Goal: Use online tool/utility: Utilize a website feature to perform a specific function

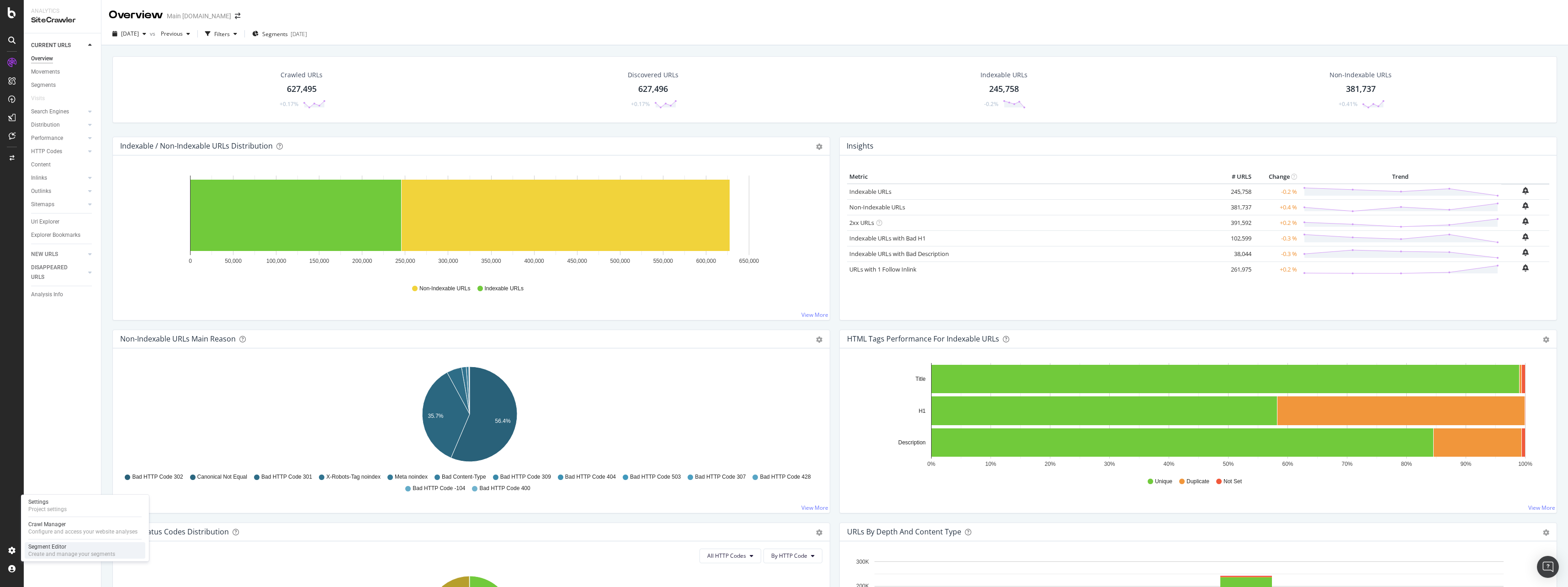
click at [42, 549] on div "Segment Editor" at bounding box center [72, 547] width 87 height 7
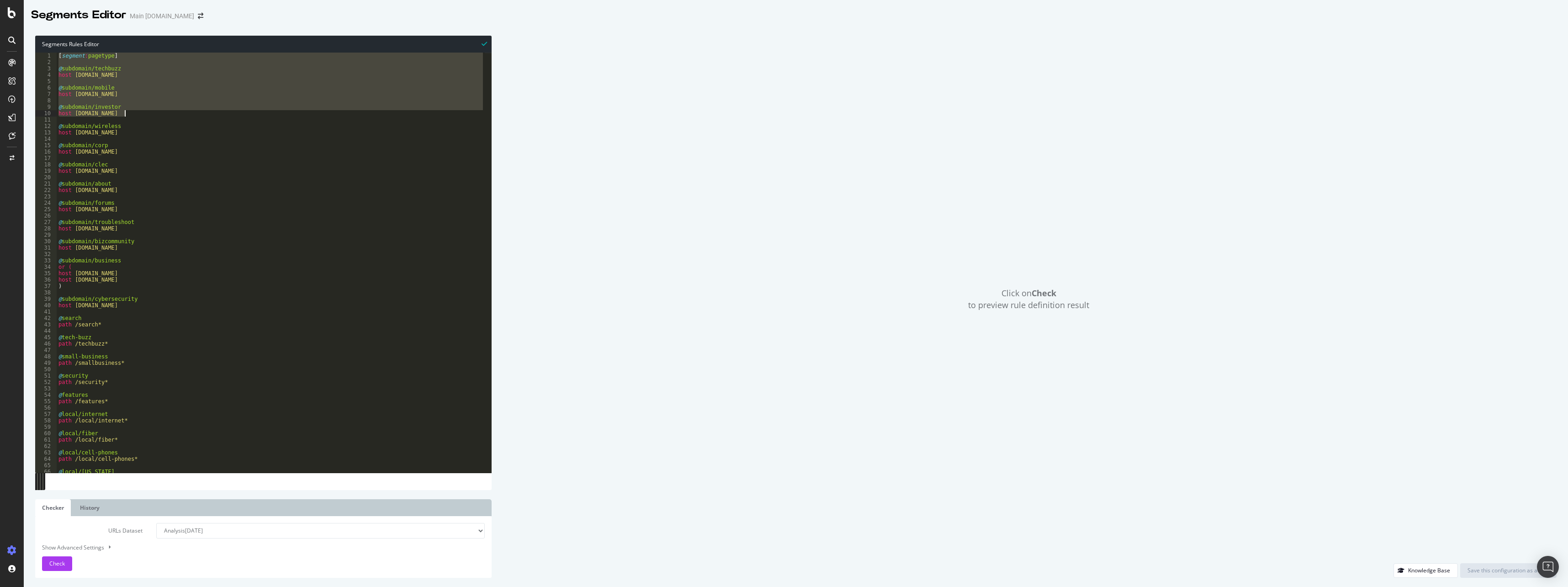
drag, startPoint x: 58, startPoint y: 57, endPoint x: 204, endPoint y: 205, distance: 207.9
click at [183, 112] on div "[ segment : pagetype ] @ subdomain/techbuzz host [DOMAIN_NAME] @ subdomain/mobi…" at bounding box center [270, 269] width 428 height 433
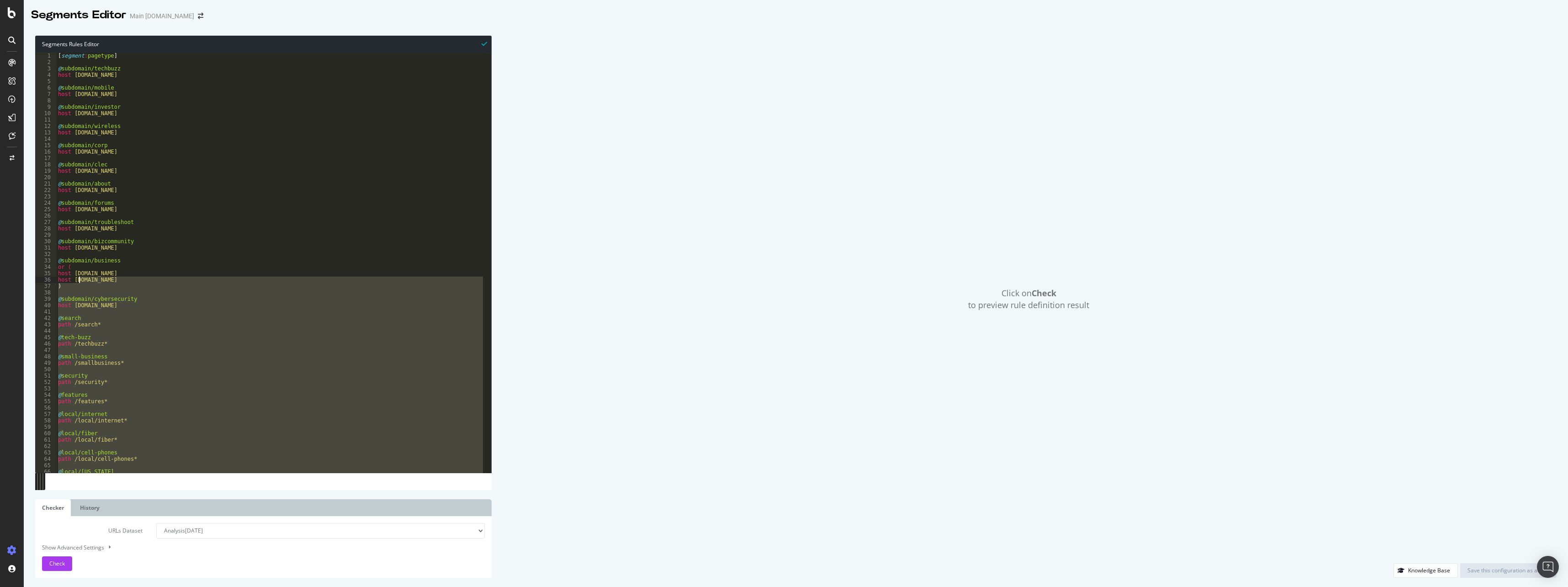
drag, startPoint x: 106, startPoint y: 148, endPoint x: 80, endPoint y: 278, distance: 132.6
click at [80, 278] on div "[ segment : pagetype ] @ subdomain/techbuzz host [DOMAIN_NAME] @ subdomain/mobi…" at bounding box center [270, 269] width 429 height 433
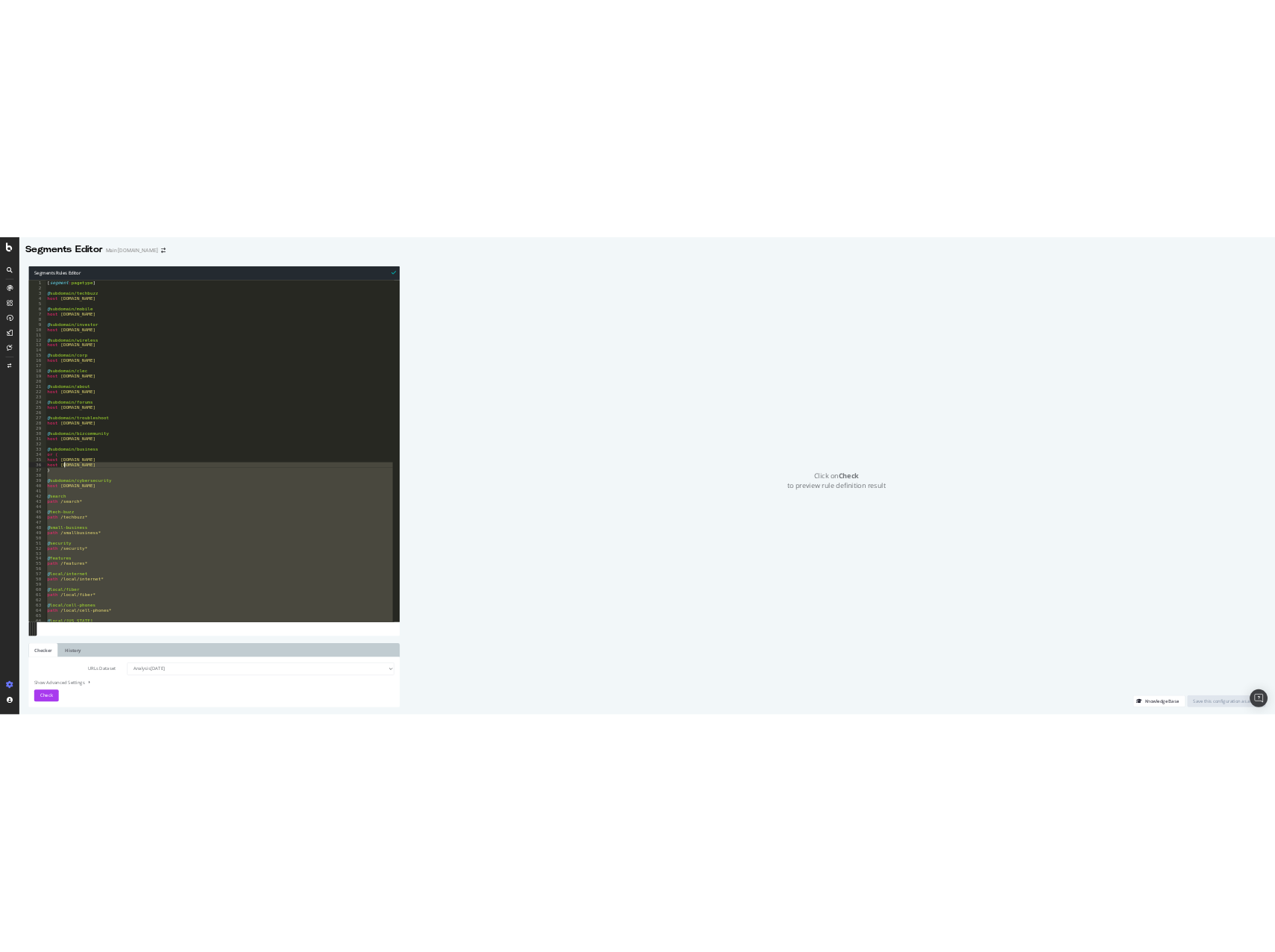
scroll to position [224, 0]
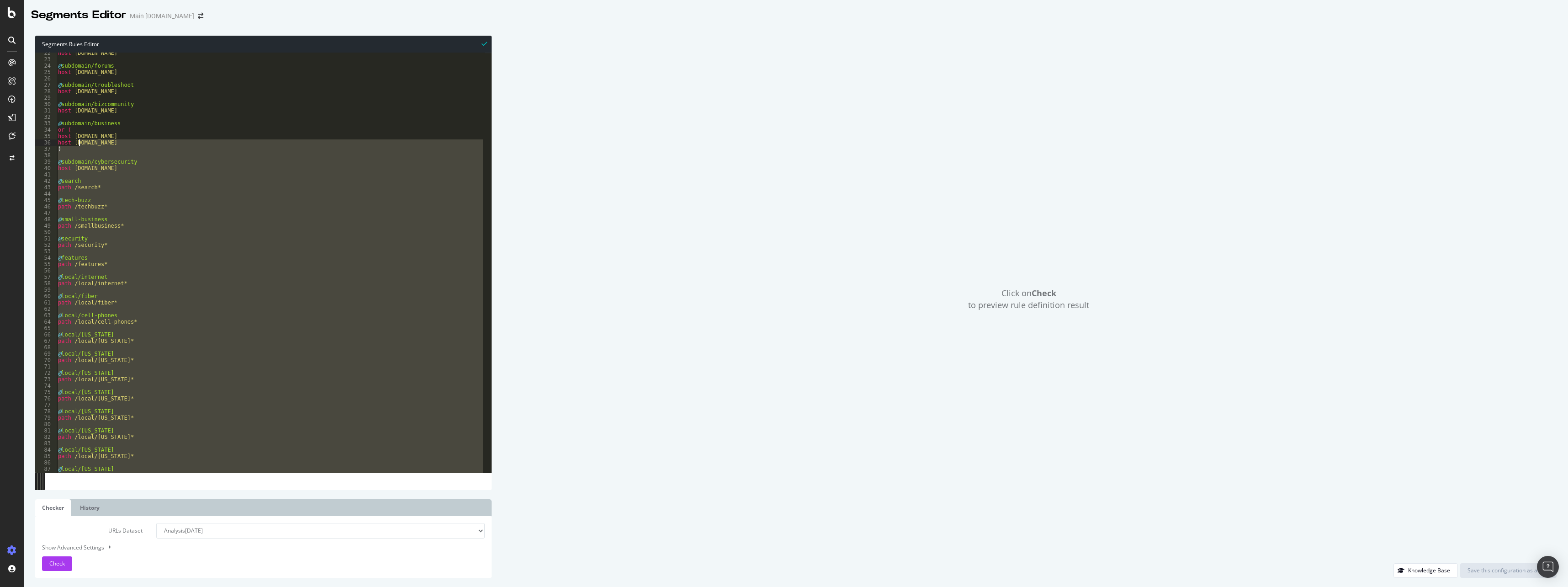
click at [219, 205] on div "host [DOMAIN_NAME] @ subdomain/forums host [DOMAIN_NAME] @ subdomain/troublesho…" at bounding box center [270, 262] width 429 height 420
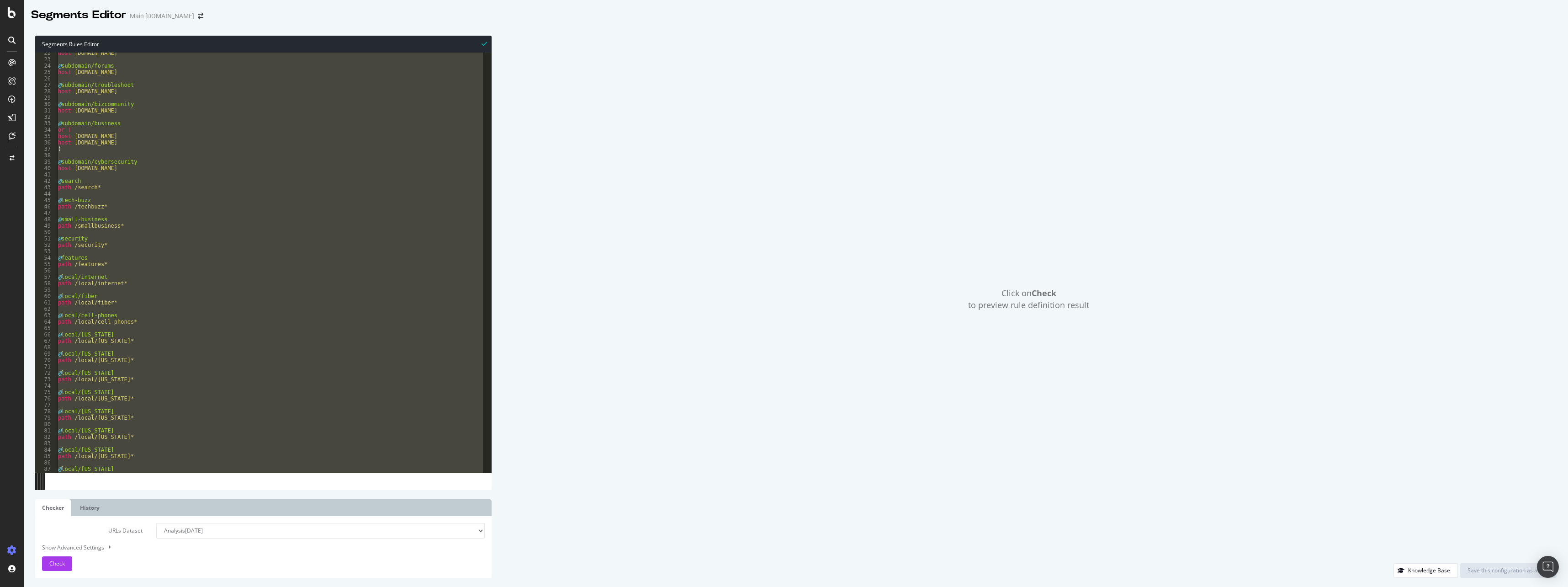
click at [295, 189] on div "host [DOMAIN_NAME] @ subdomain/forums host [DOMAIN_NAME] @ subdomain/troublesho…" at bounding box center [270, 262] width 429 height 420
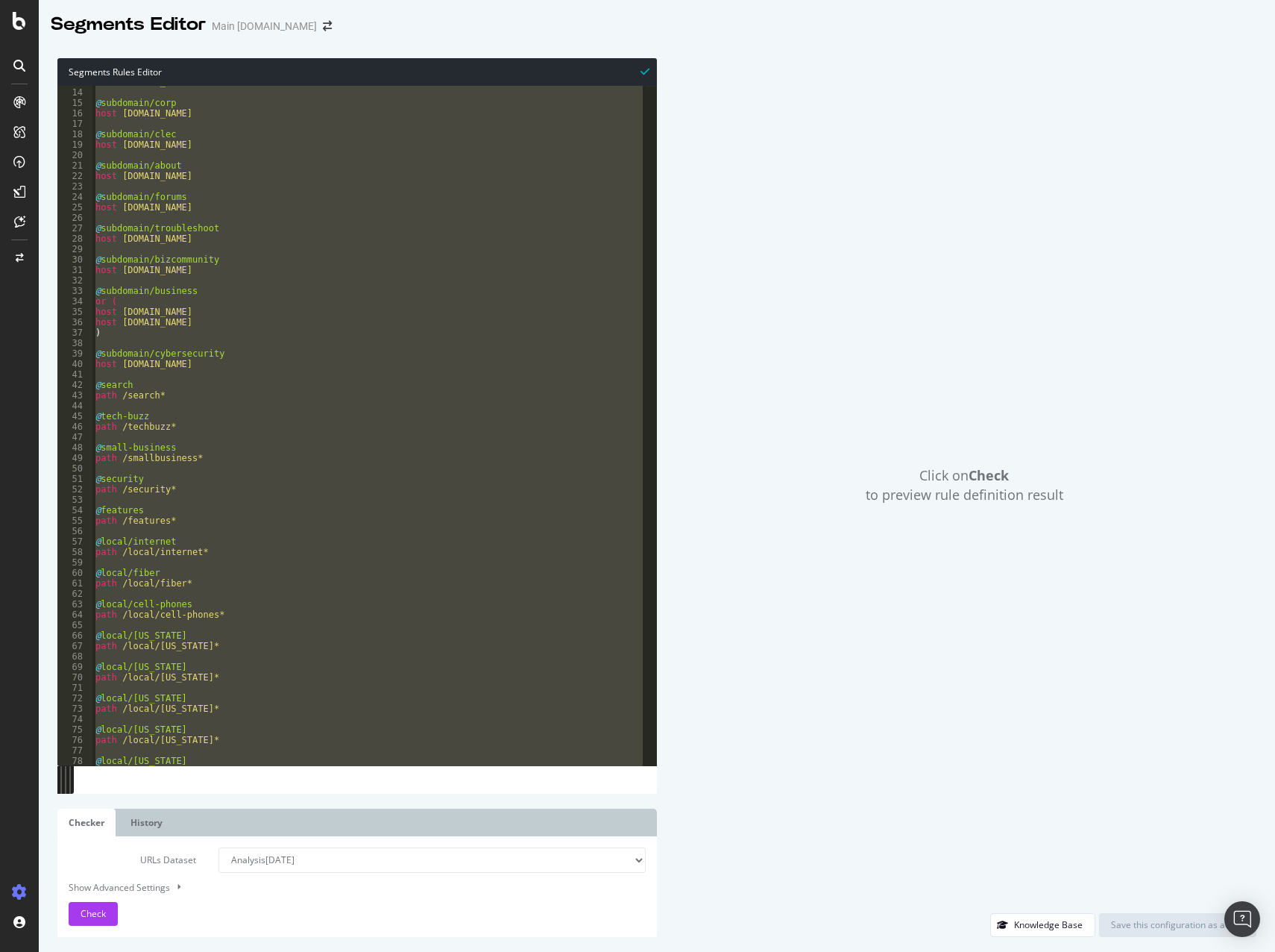
scroll to position [0, 0]
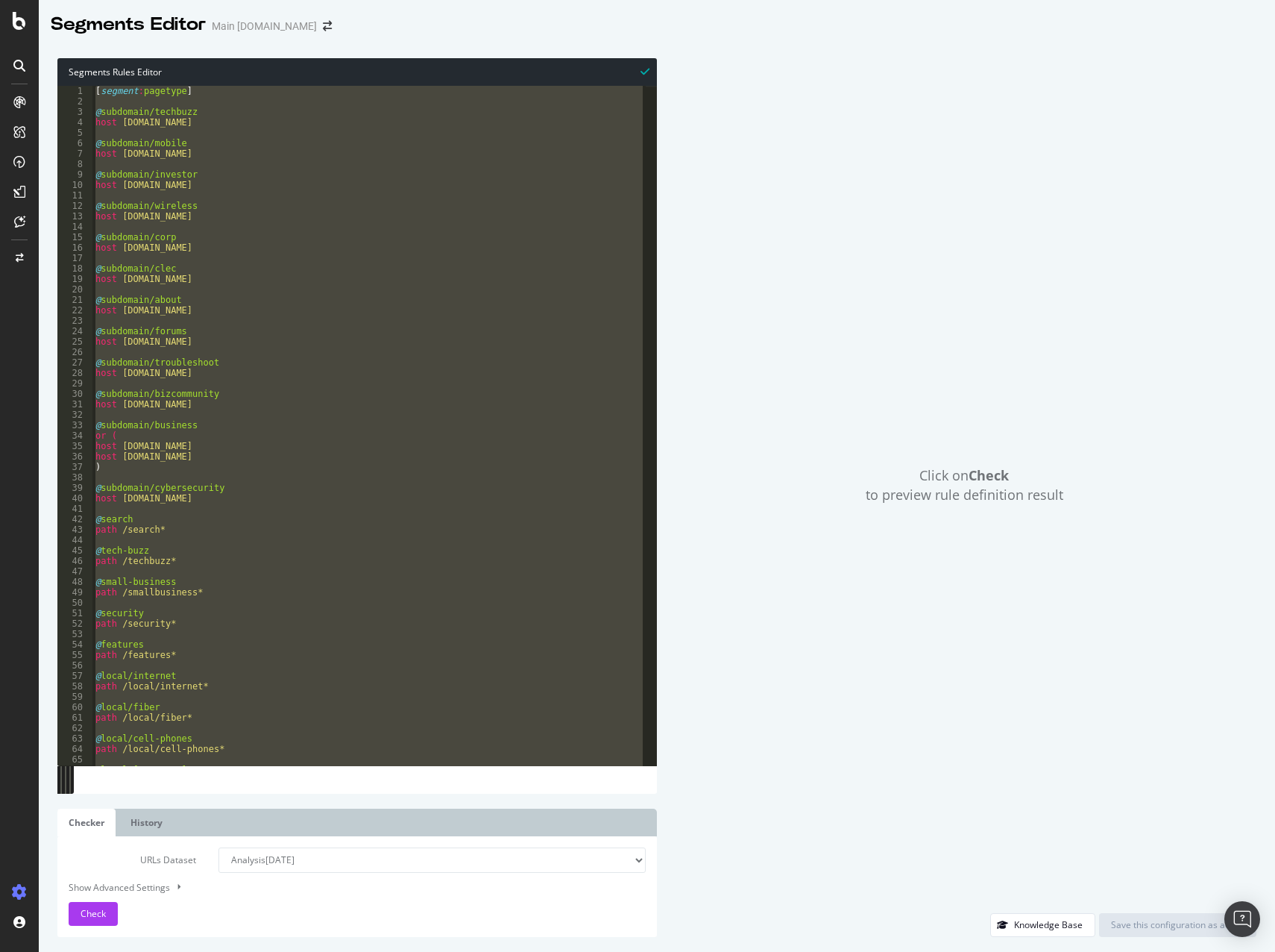
click at [235, 243] on div "[ segment : pagetype ] @ subdomain/techbuzz host [DOMAIN_NAME] @ subdomain/mobi…" at bounding box center [369, 425] width 554 height 680
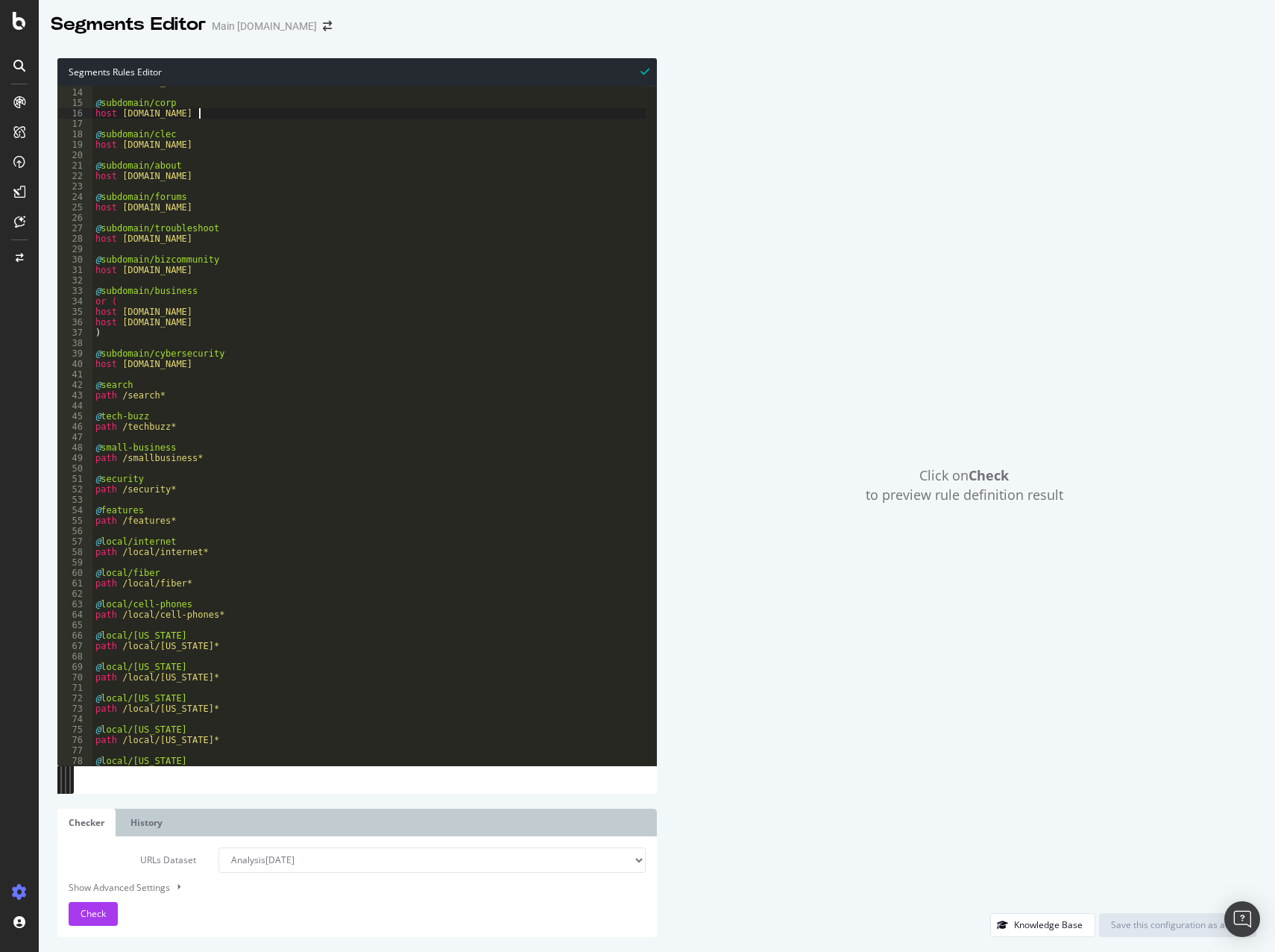
scroll to position [134, 0]
drag, startPoint x: 133, startPoint y: 385, endPoint x: 100, endPoint y: 388, distance: 33.1
click at [100, 388] on div "host [DOMAIN_NAME] @ subdomain/corp host [DOMAIN_NAME] @ subdomain/clec host [D…" at bounding box center [369, 426] width 554 height 701
type textarea "@search"
click at [211, 471] on div "host [DOMAIN_NAME] @ subdomain/corp host [DOMAIN_NAME] @ subdomain/clec host [D…" at bounding box center [369, 426] width 554 height 701
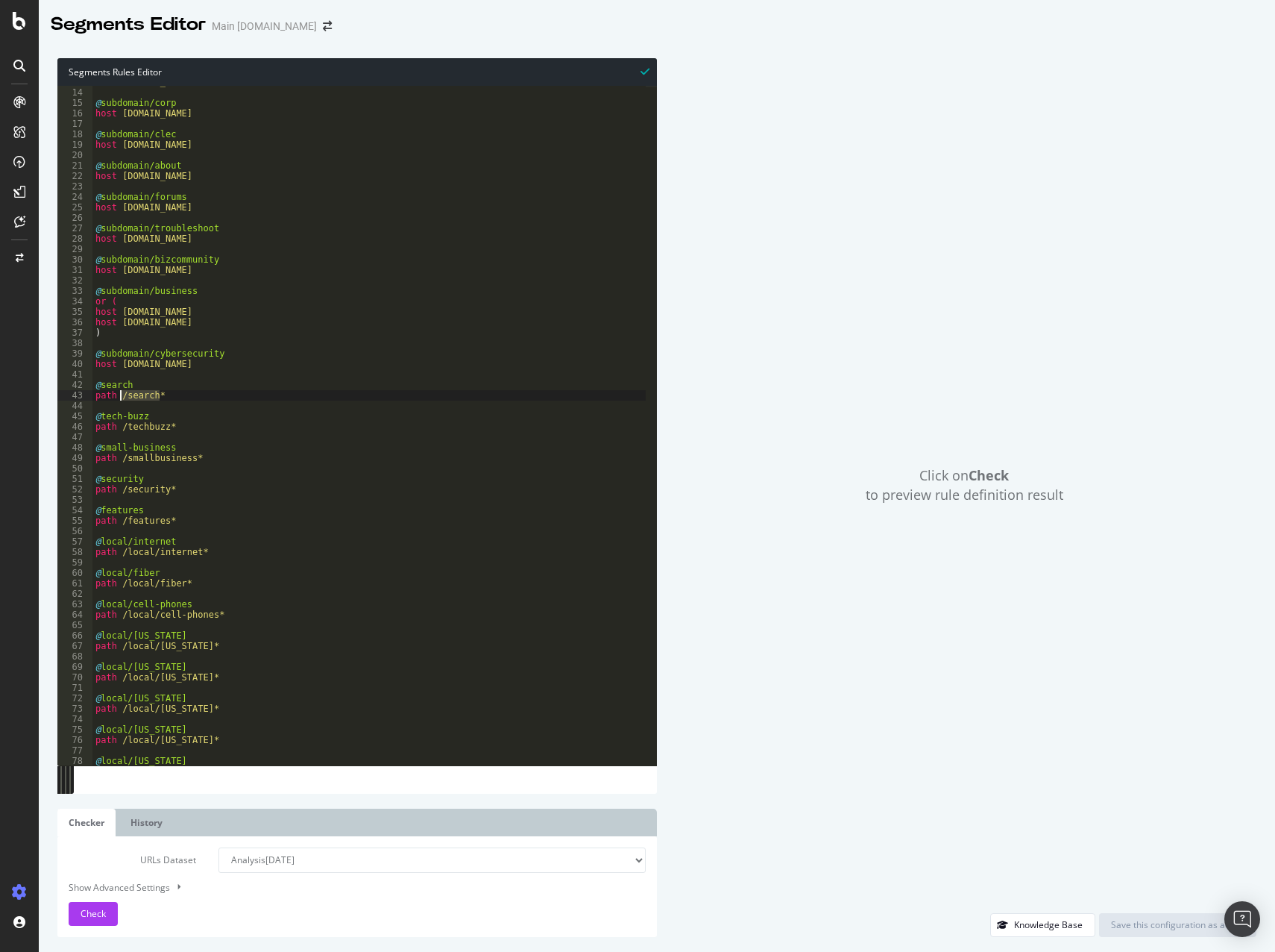
drag, startPoint x: 161, startPoint y: 393, endPoint x: 121, endPoint y: 394, distance: 40.0
click at [121, 394] on div "host [DOMAIN_NAME] @ subdomain/corp host [DOMAIN_NAME] @ subdomain/clec host [D…" at bounding box center [369, 426] width 554 height 701
drag, startPoint x: 148, startPoint y: 414, endPoint x: 101, endPoint y: 413, distance: 47.0
click at [101, 413] on div "host [DOMAIN_NAME] @ subdomain/corp host [DOMAIN_NAME] @ subdomain/clec host [D…" at bounding box center [369, 426] width 554 height 701
click at [160, 581] on div "host [DOMAIN_NAME] @ subdomain/corp host [DOMAIN_NAME] @ subdomain/clec host [D…" at bounding box center [369, 426] width 554 height 701
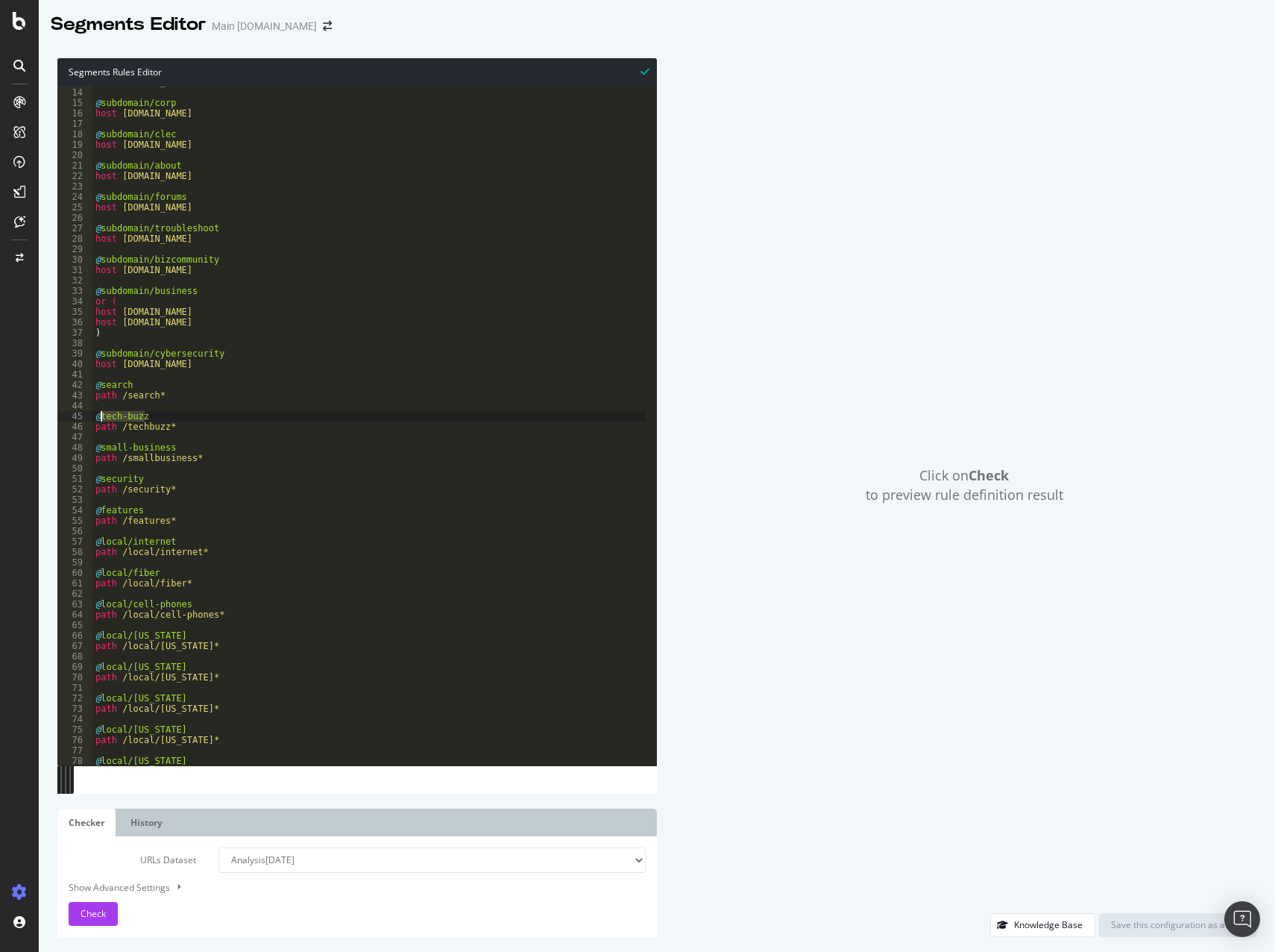
drag, startPoint x: 147, startPoint y: 414, endPoint x: 102, endPoint y: 414, distance: 45.0
click at [102, 414] on div "host [DOMAIN_NAME] @ subdomain/corp host [DOMAIN_NAME] @ subdomain/clec host [D…" at bounding box center [369, 426] width 554 height 701
click at [214, 461] on div "host [DOMAIN_NAME] @ subdomain/corp host [DOMAIN_NAME] @ subdomain/clec host [D…" at bounding box center [369, 426] width 554 height 701
drag, startPoint x: 173, startPoint y: 424, endPoint x: 118, endPoint y: 423, distance: 55.0
click at [118, 423] on div "host [DOMAIN_NAME] @ subdomain/corp host [DOMAIN_NAME] @ subdomain/clec host [D…" at bounding box center [369, 426] width 554 height 701
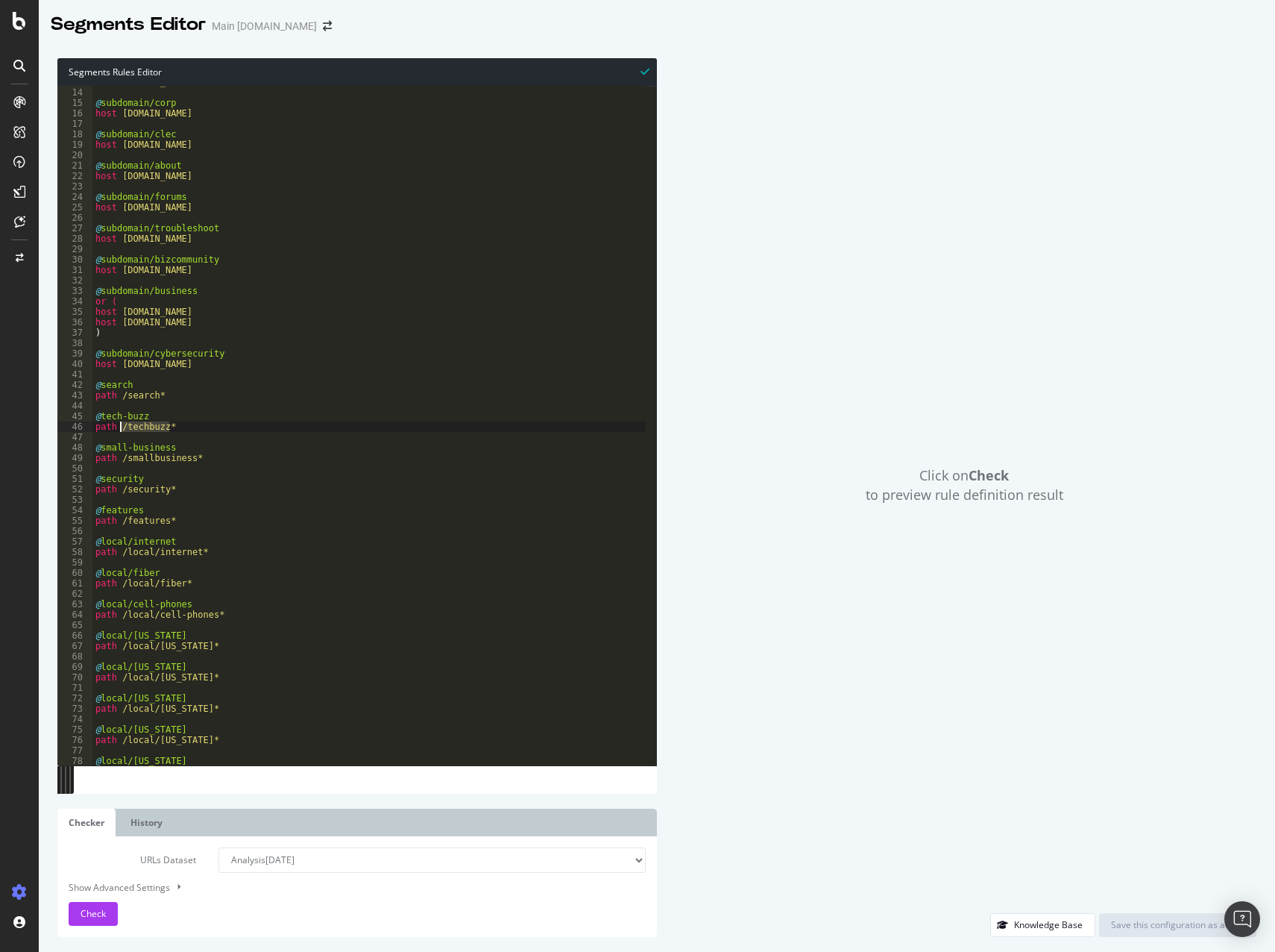
click at [358, 270] on div "host [DOMAIN_NAME] @ subdomain/corp host [DOMAIN_NAME] @ subdomain/clec host [D…" at bounding box center [369, 426] width 554 height 701
type textarea "path *ecms* )"
